Goal: Information Seeking & Learning: Learn about a topic

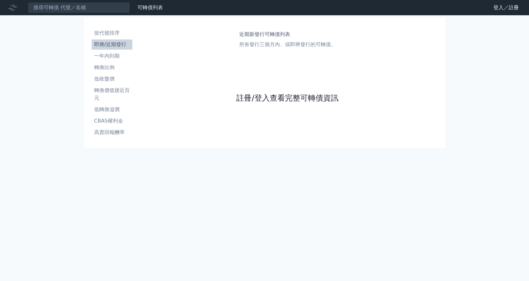
click at [288, 101] on link "註冊/登入查看完整可轉債資訊" at bounding box center [288, 98] width 102 height 10
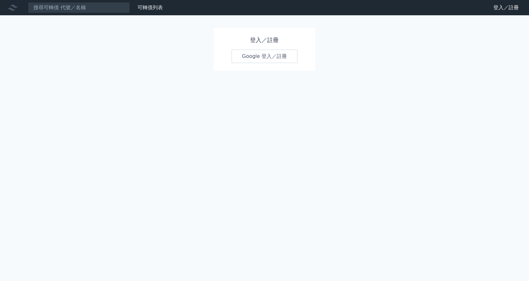
click at [274, 59] on link "Google 登入／註冊" at bounding box center [265, 56] width 66 height 13
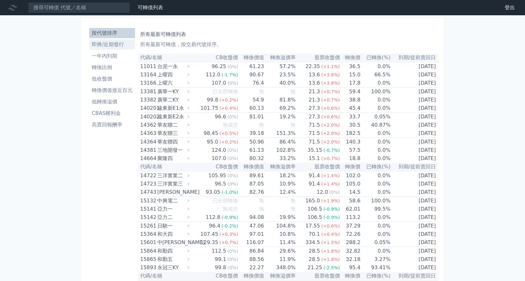
click at [116, 47] on li "即將/近期發行" at bounding box center [112, 45] width 46 height 8
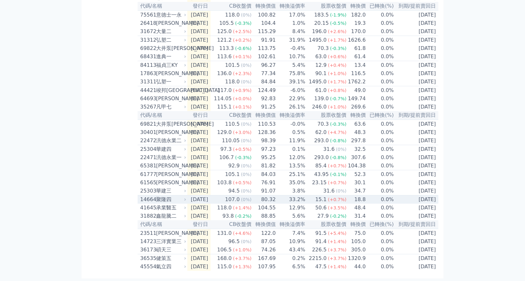
scroll to position [189, 0]
